Goal: Check status: Check status

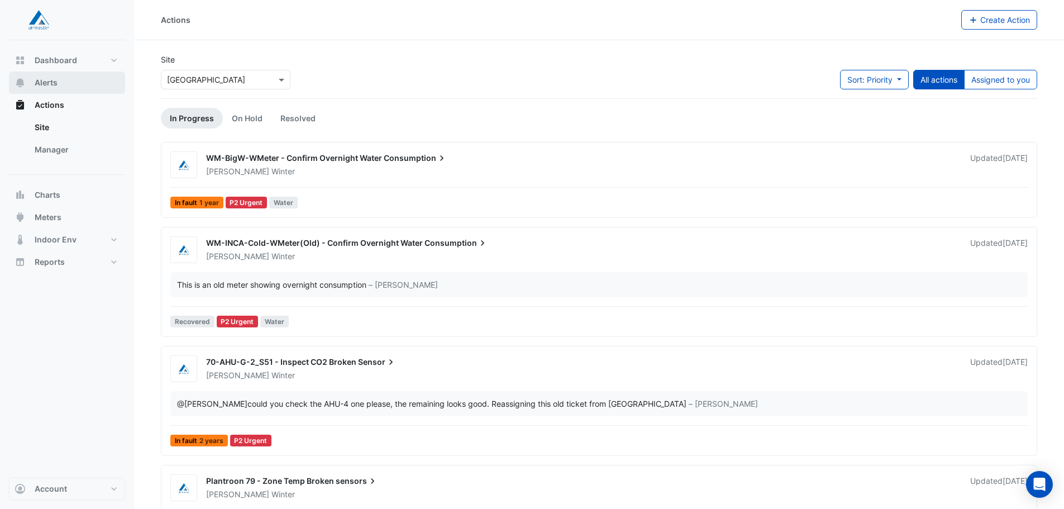
click at [65, 85] on button "Alerts" at bounding box center [67, 82] width 116 height 22
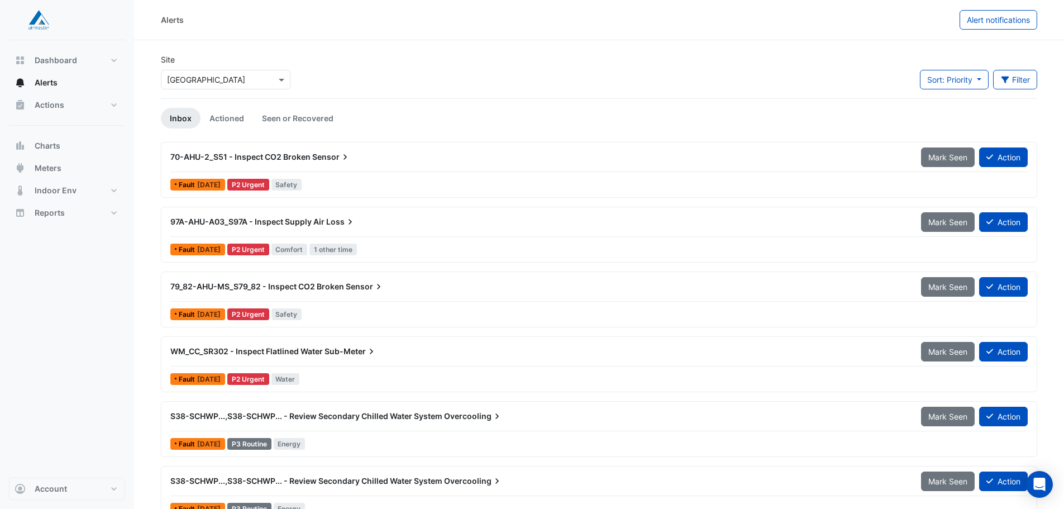
click at [256, 156] on span "70-AHU-2_S51 - Inspect CO2 Broken" at bounding box center [240, 156] width 140 height 9
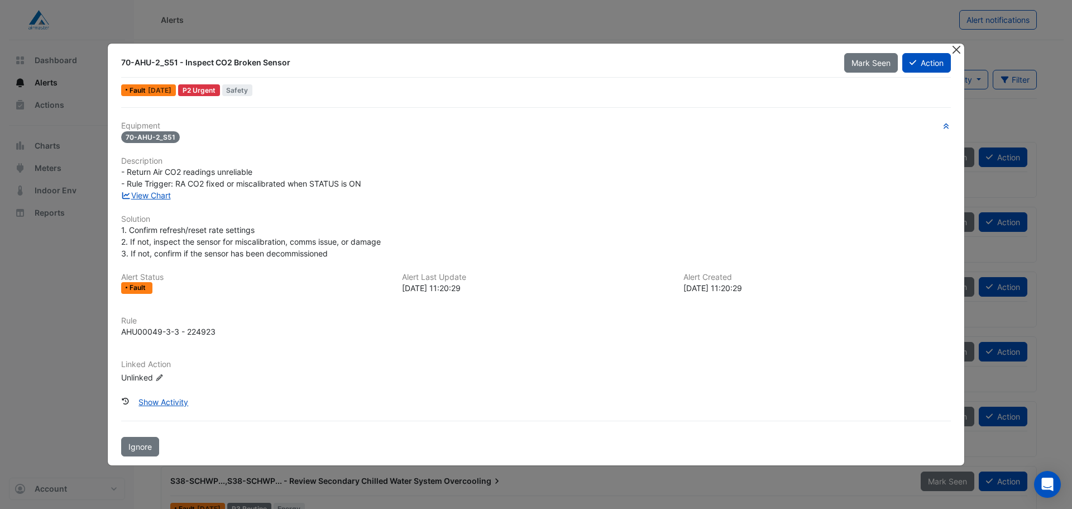
click at [960, 49] on button "Close" at bounding box center [956, 50] width 12 height 12
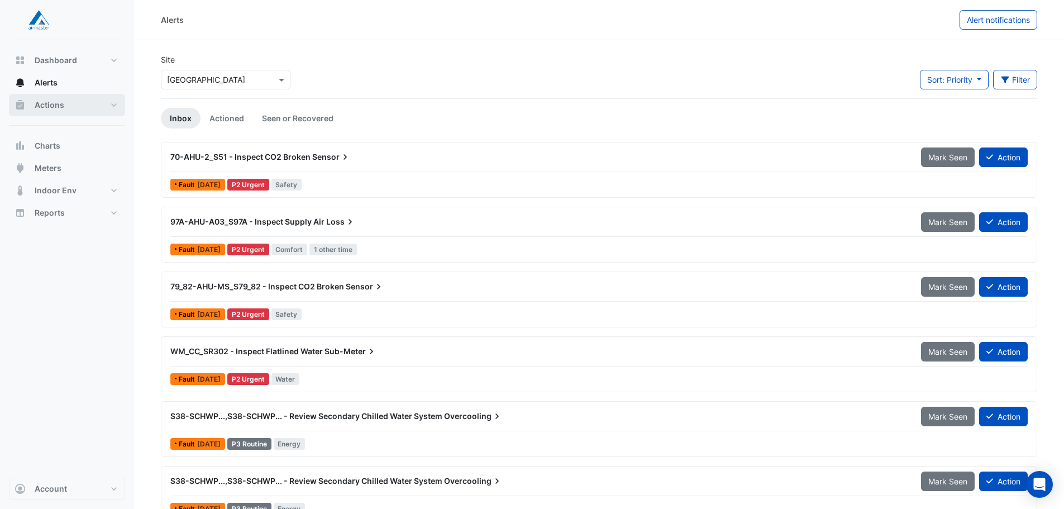
click at [58, 103] on span "Actions" at bounding box center [50, 104] width 30 height 11
